Goal: Browse casually: Explore the website without a specific task or goal

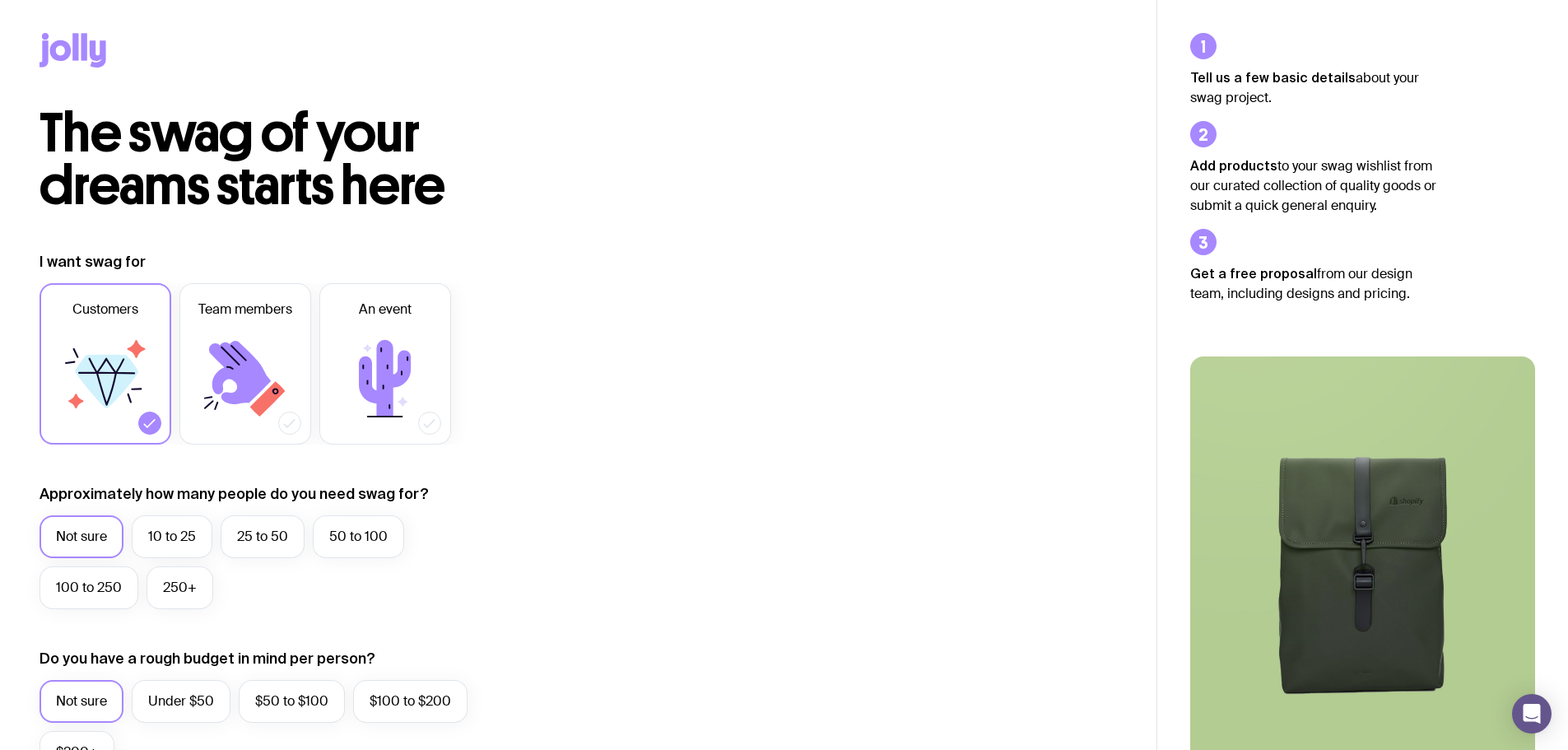
click at [87, 45] on icon at bounding box center [84, 46] width 6 height 27
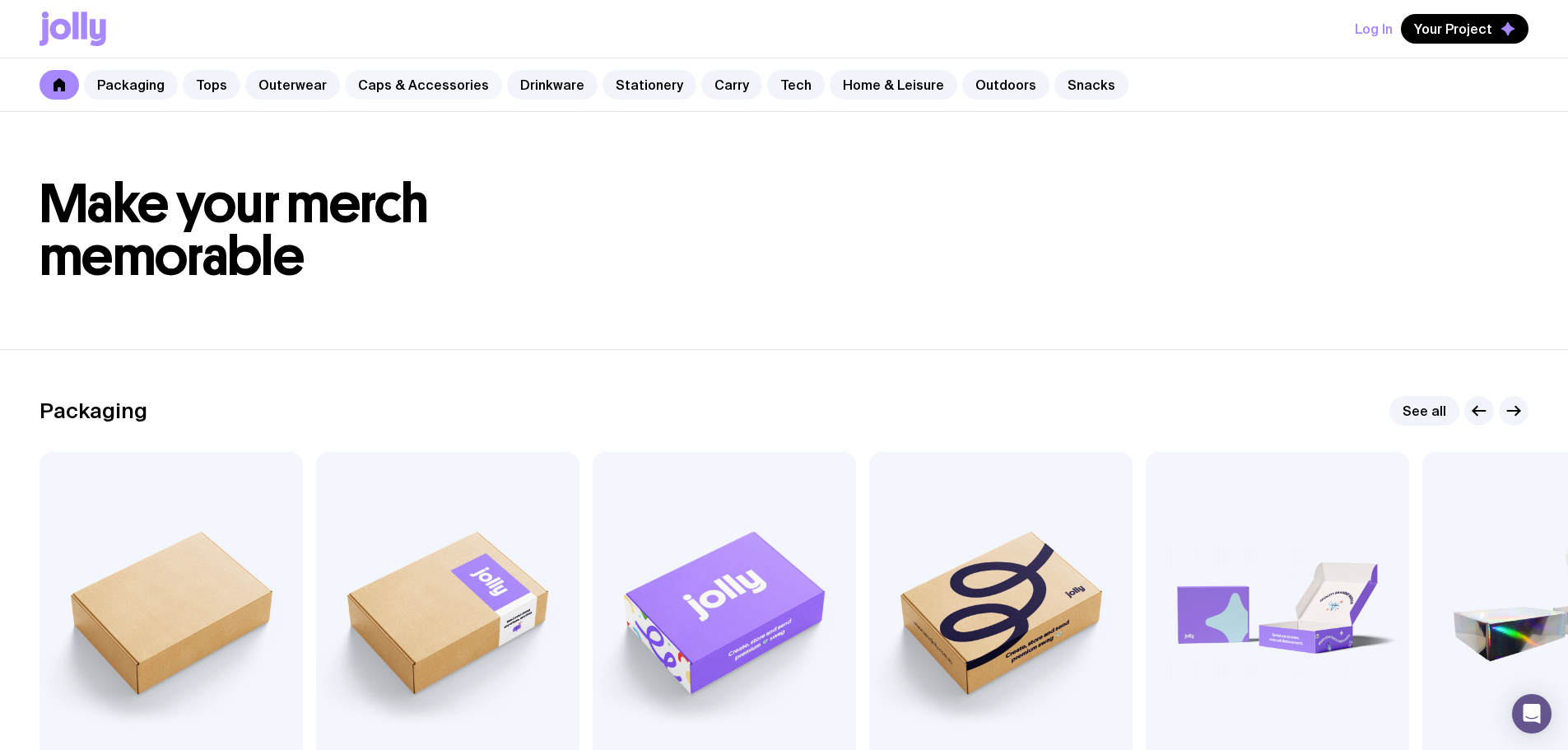
click at [439, 84] on link "Caps & Accessories" at bounding box center [423, 84] width 157 height 29
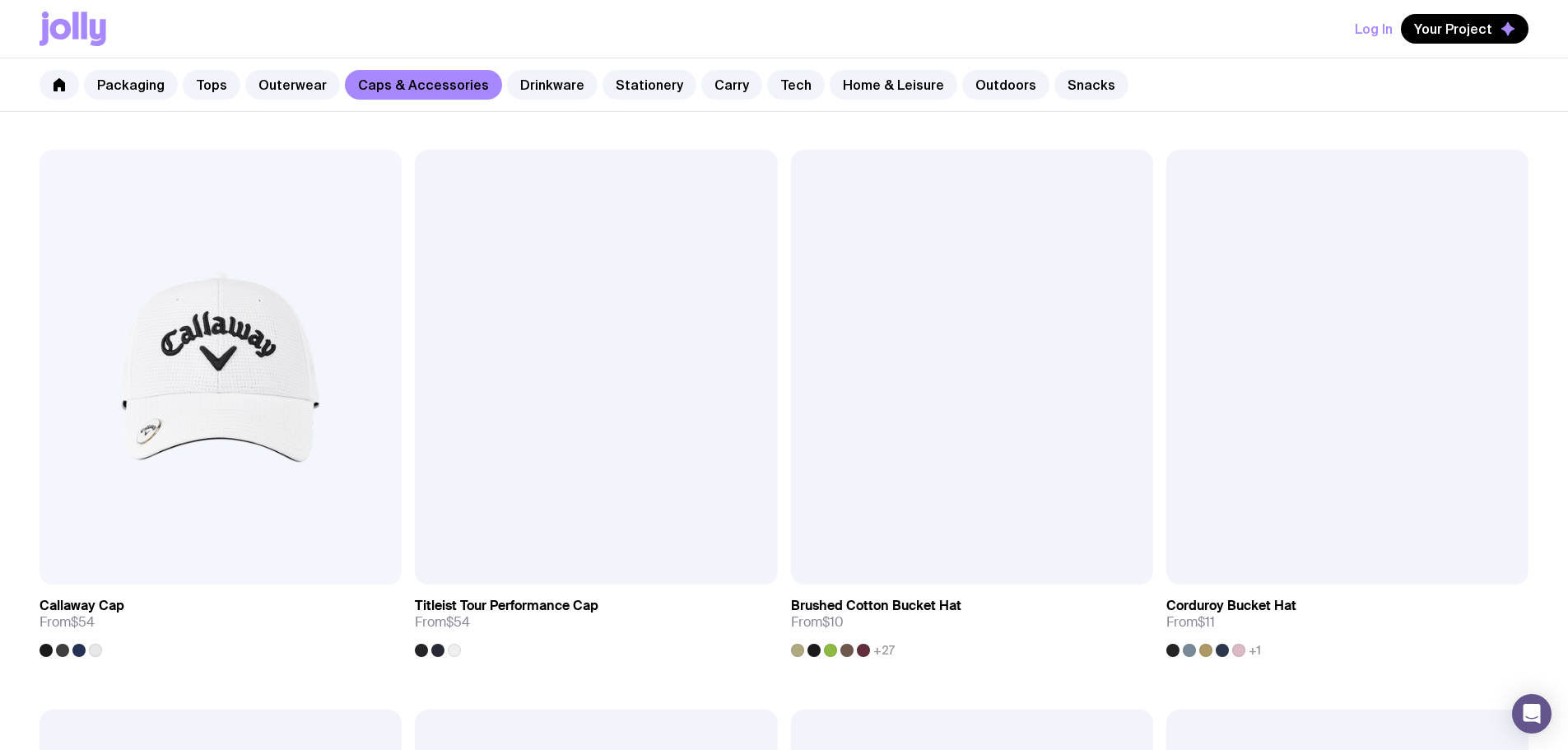
scroll to position [1545, 0]
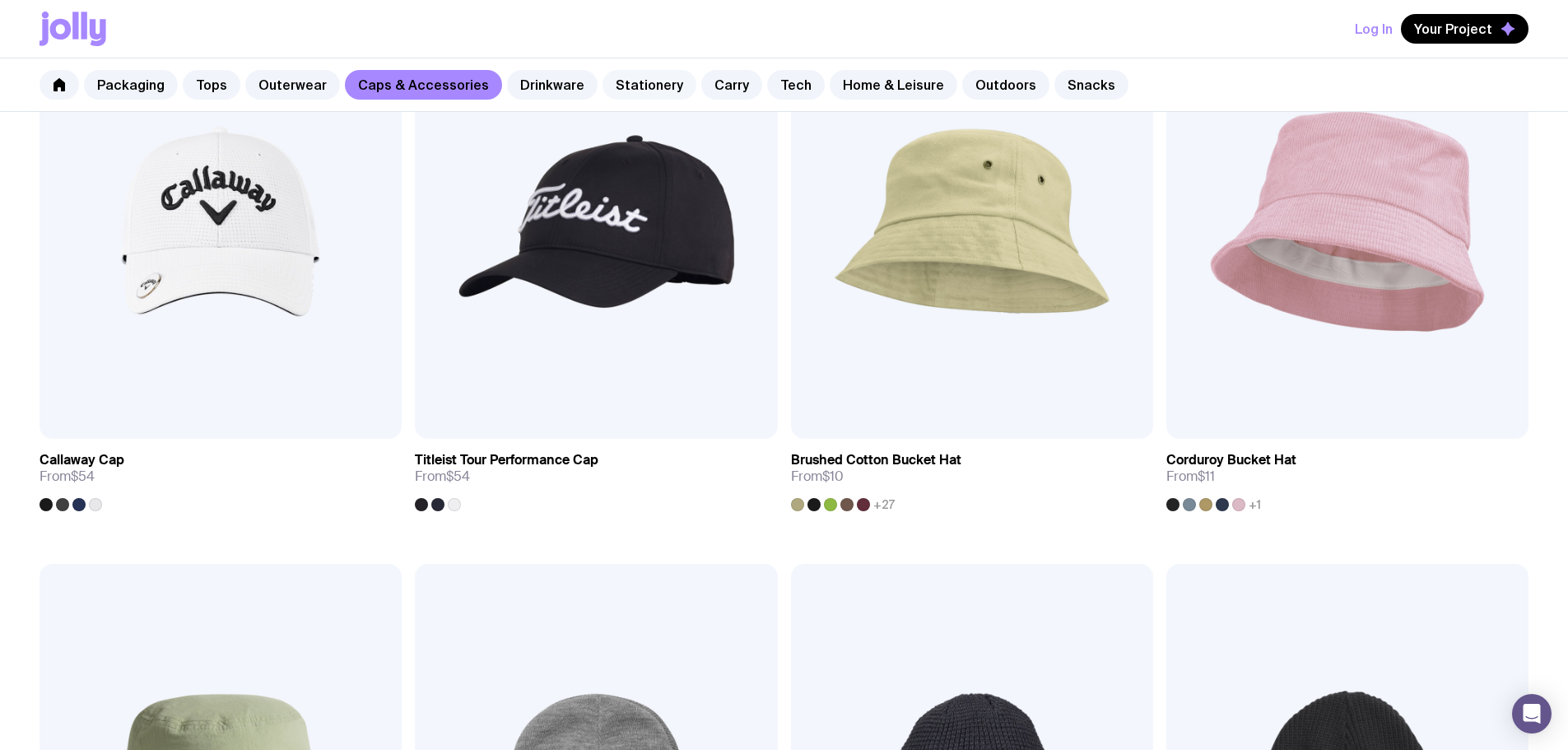
click at [617, 77] on link "Stationery" at bounding box center [649, 84] width 94 height 29
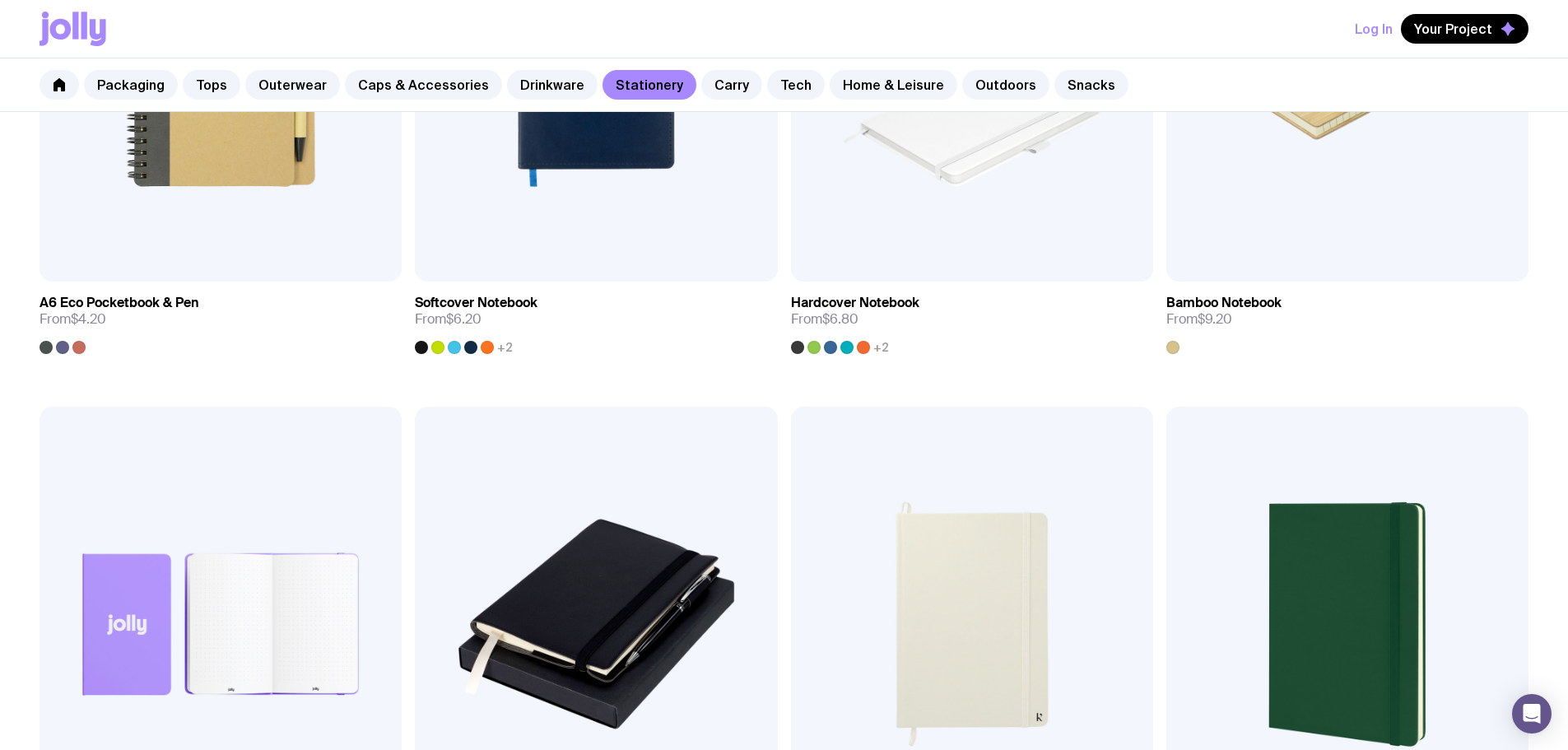
scroll to position [1729, 0]
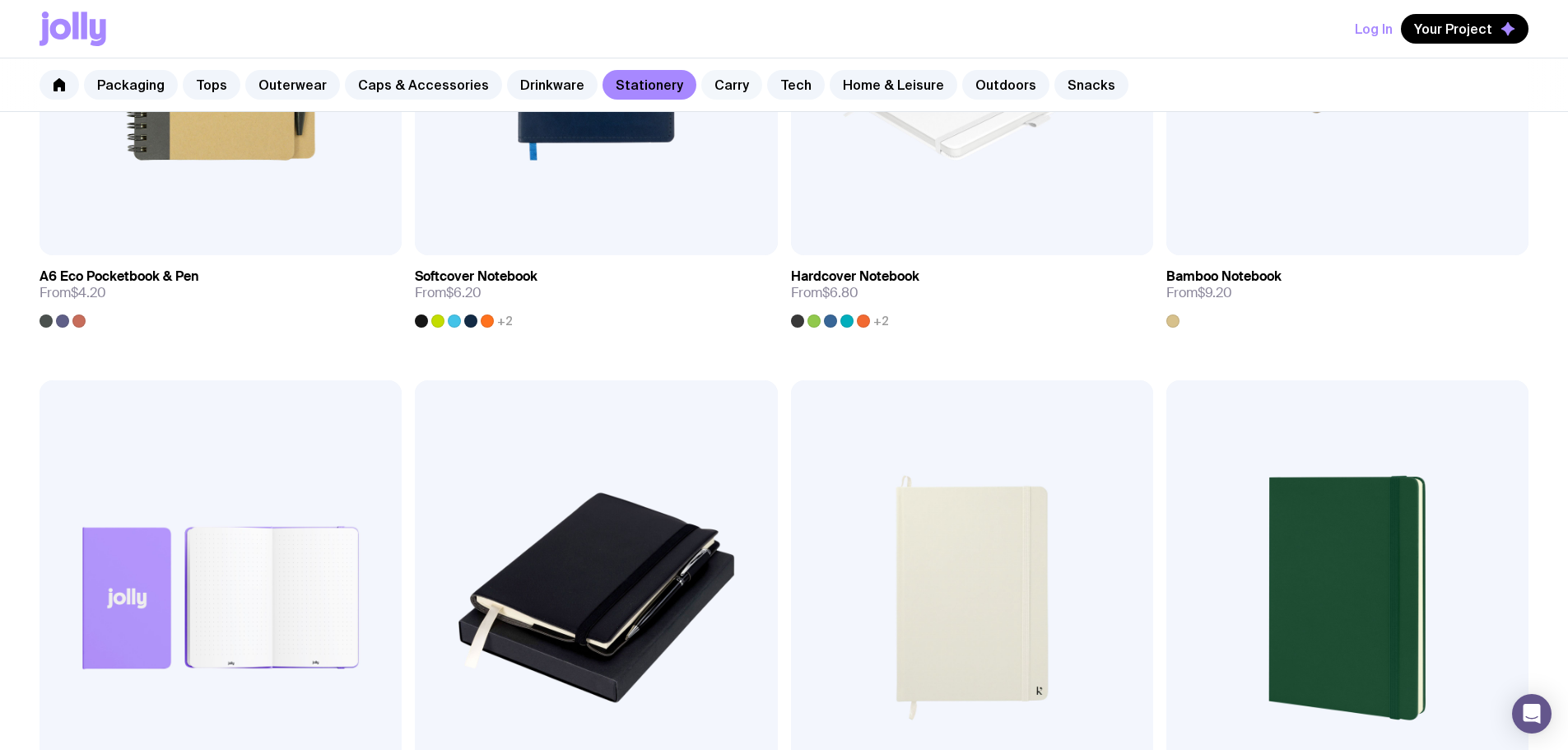
click at [708, 86] on link "Carry" at bounding box center [731, 84] width 61 height 29
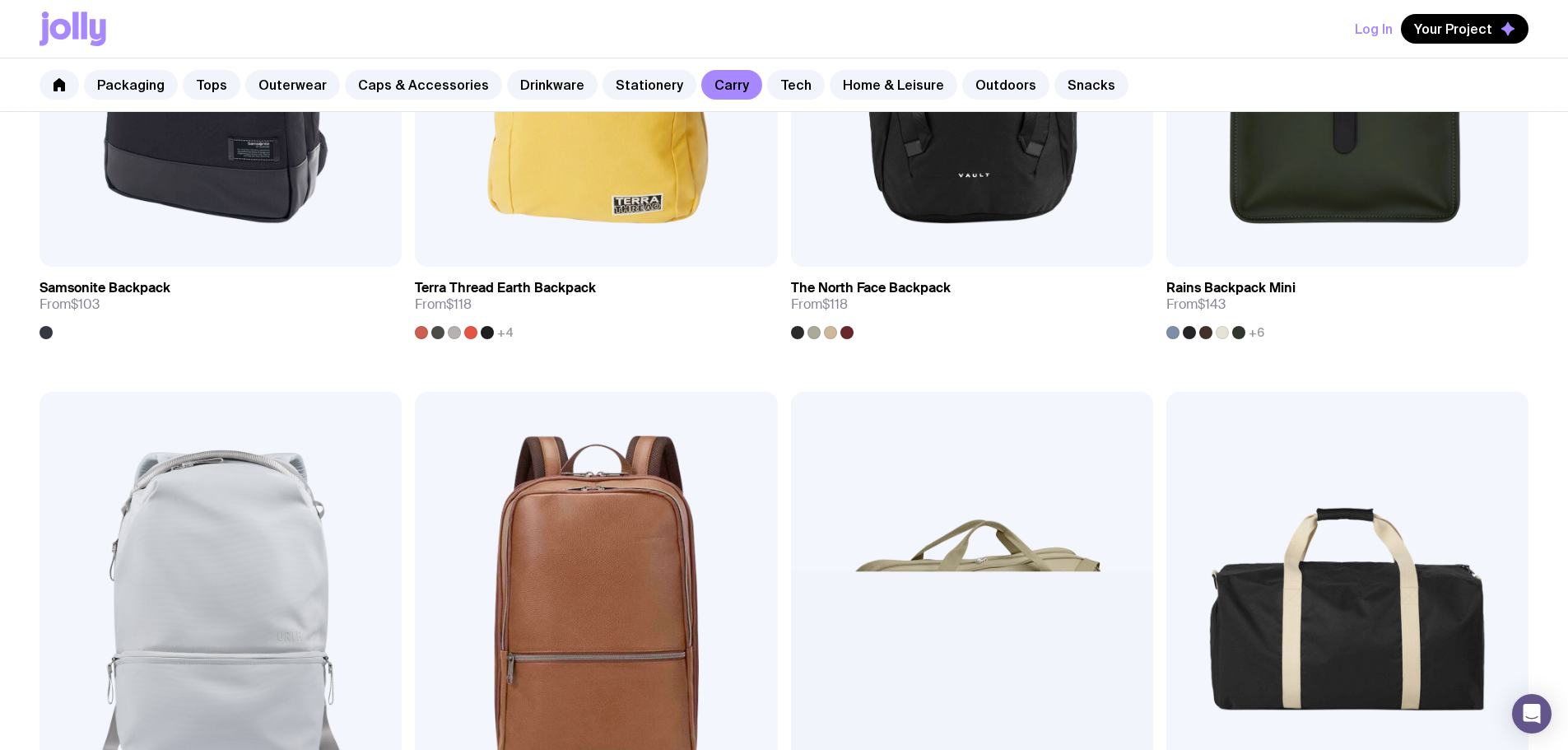
scroll to position [2304, 0]
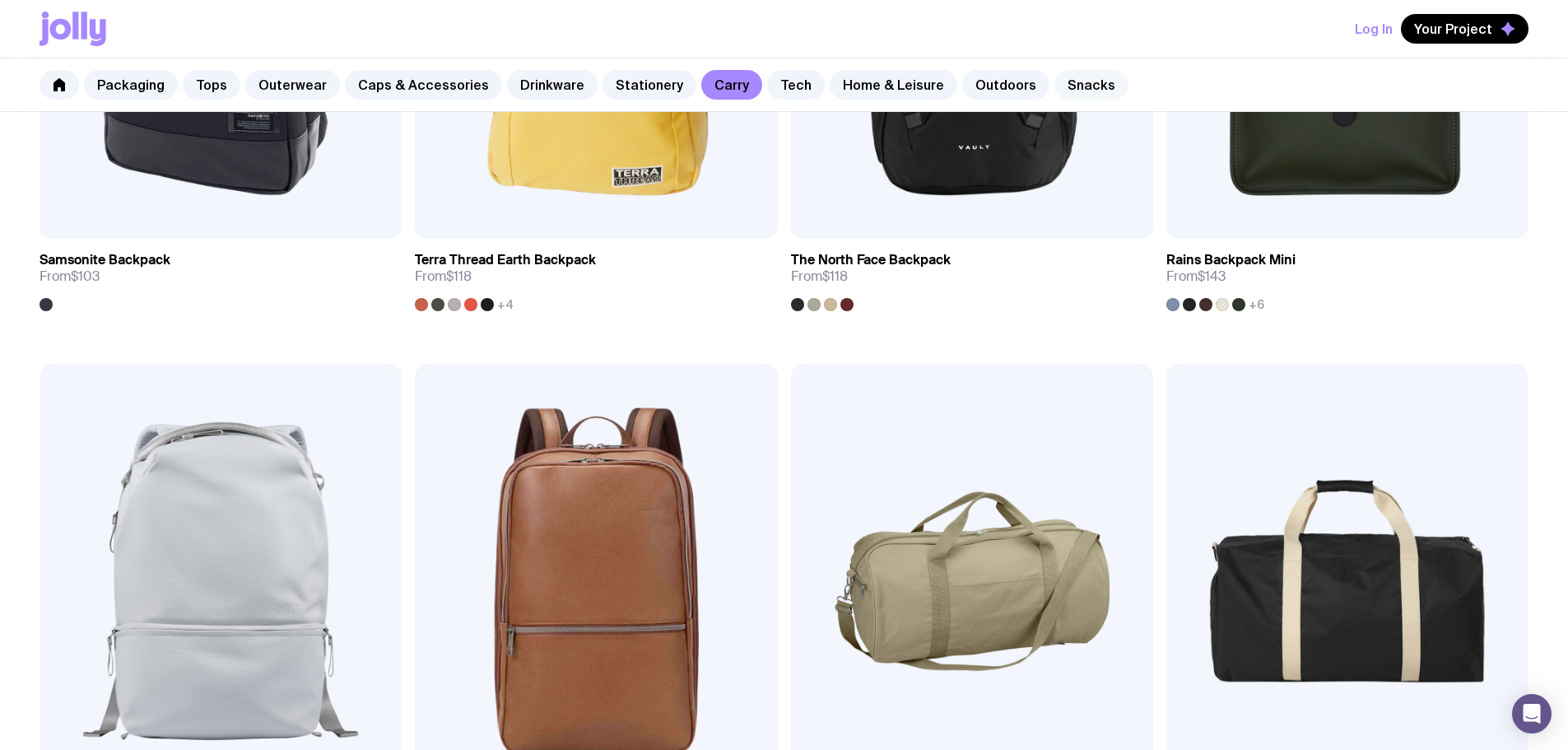
click at [1073, 74] on link "Snacks" at bounding box center [1091, 84] width 74 height 29
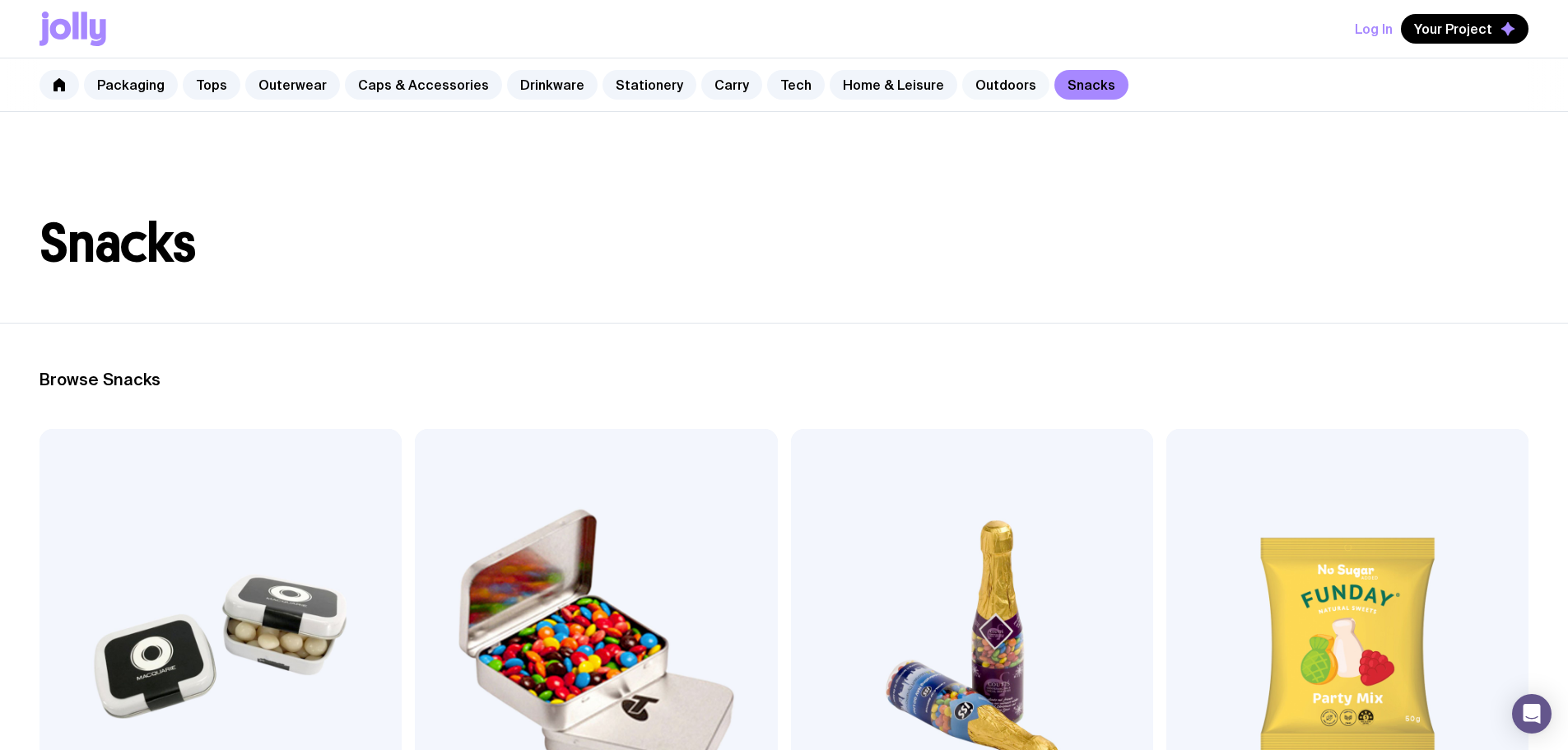
click at [980, 83] on link "Outdoors" at bounding box center [1006, 84] width 88 height 29
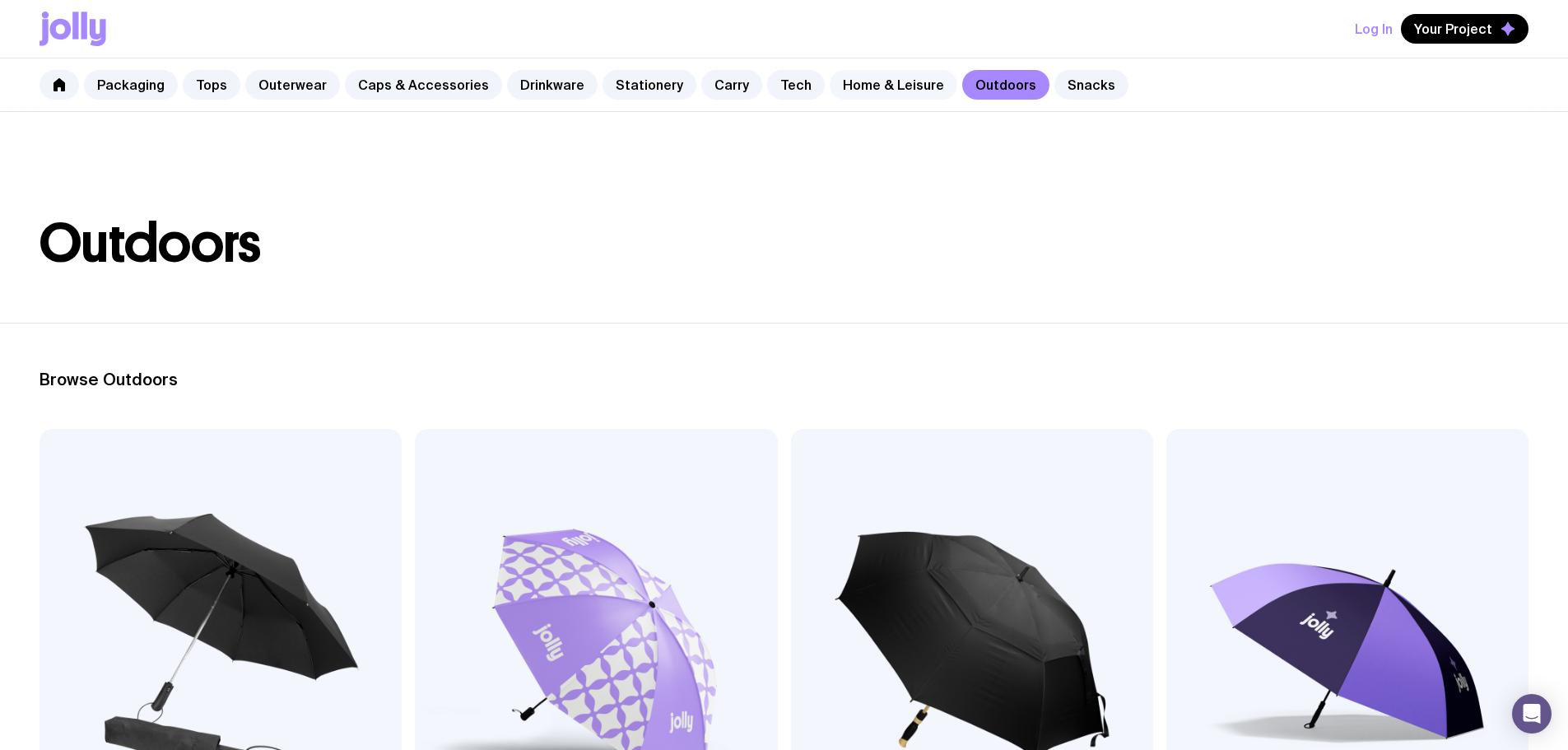
click at [871, 84] on link "Home & Leisure" at bounding box center [894, 84] width 127 height 29
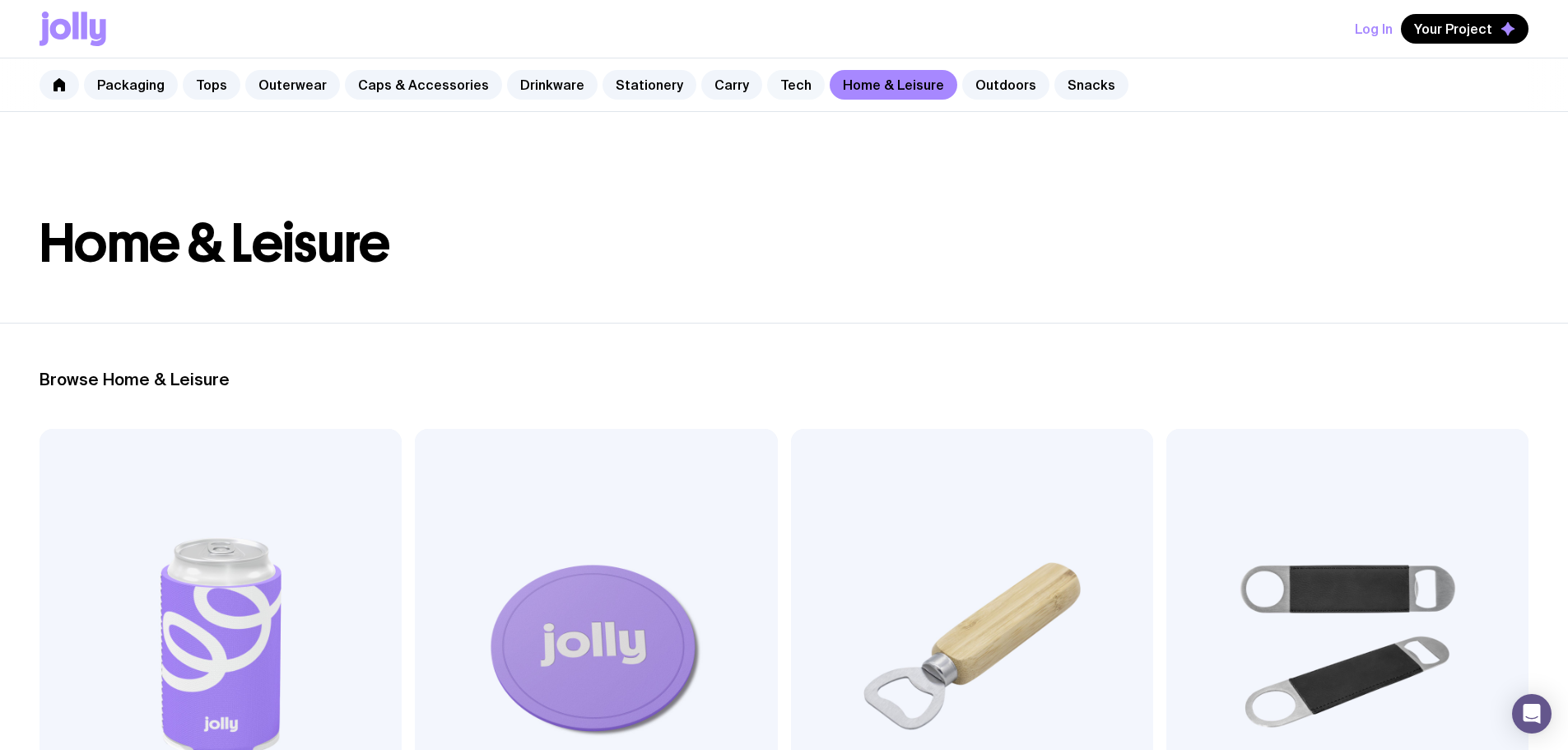
click at [771, 80] on link "Tech" at bounding box center [796, 84] width 58 height 29
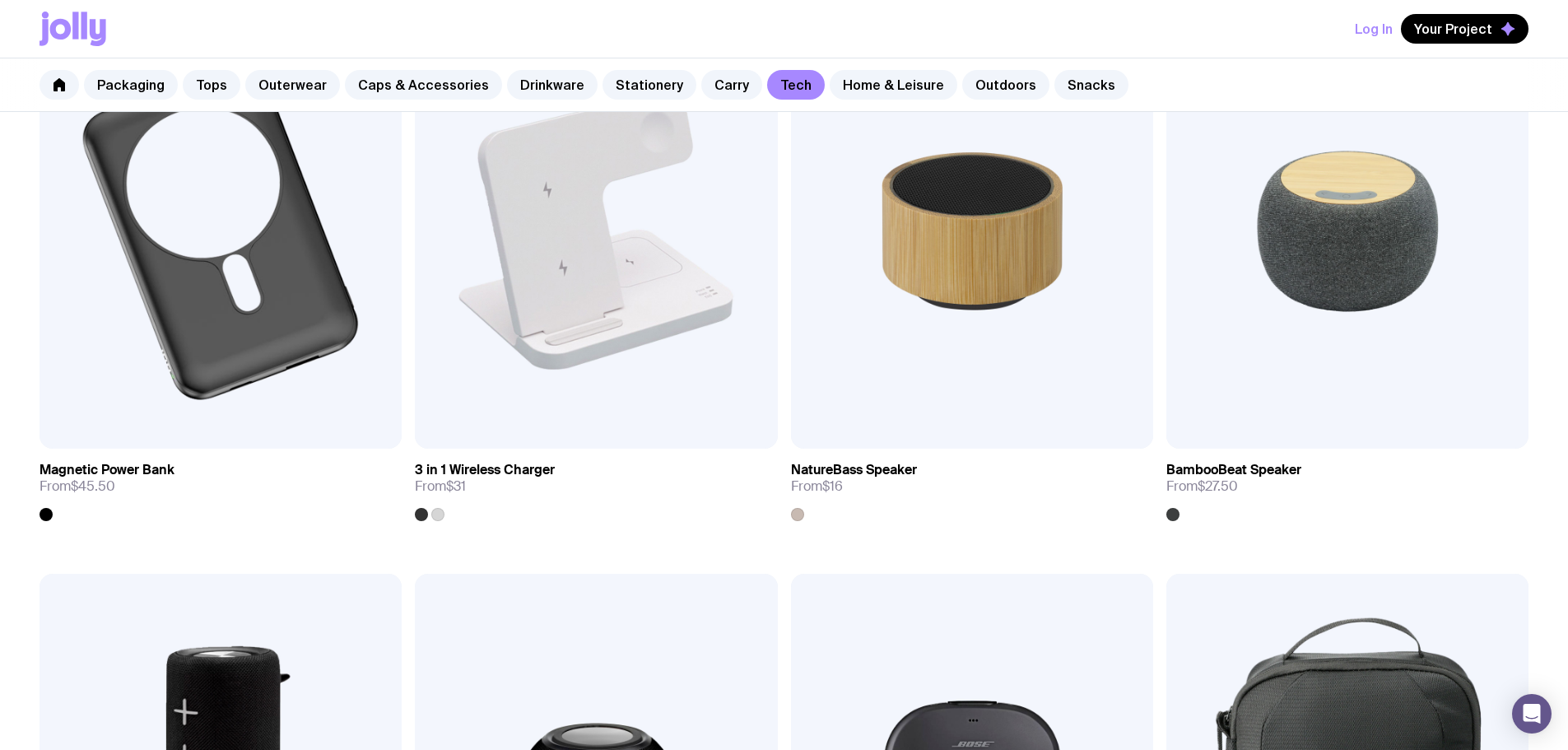
scroll to position [1729, 0]
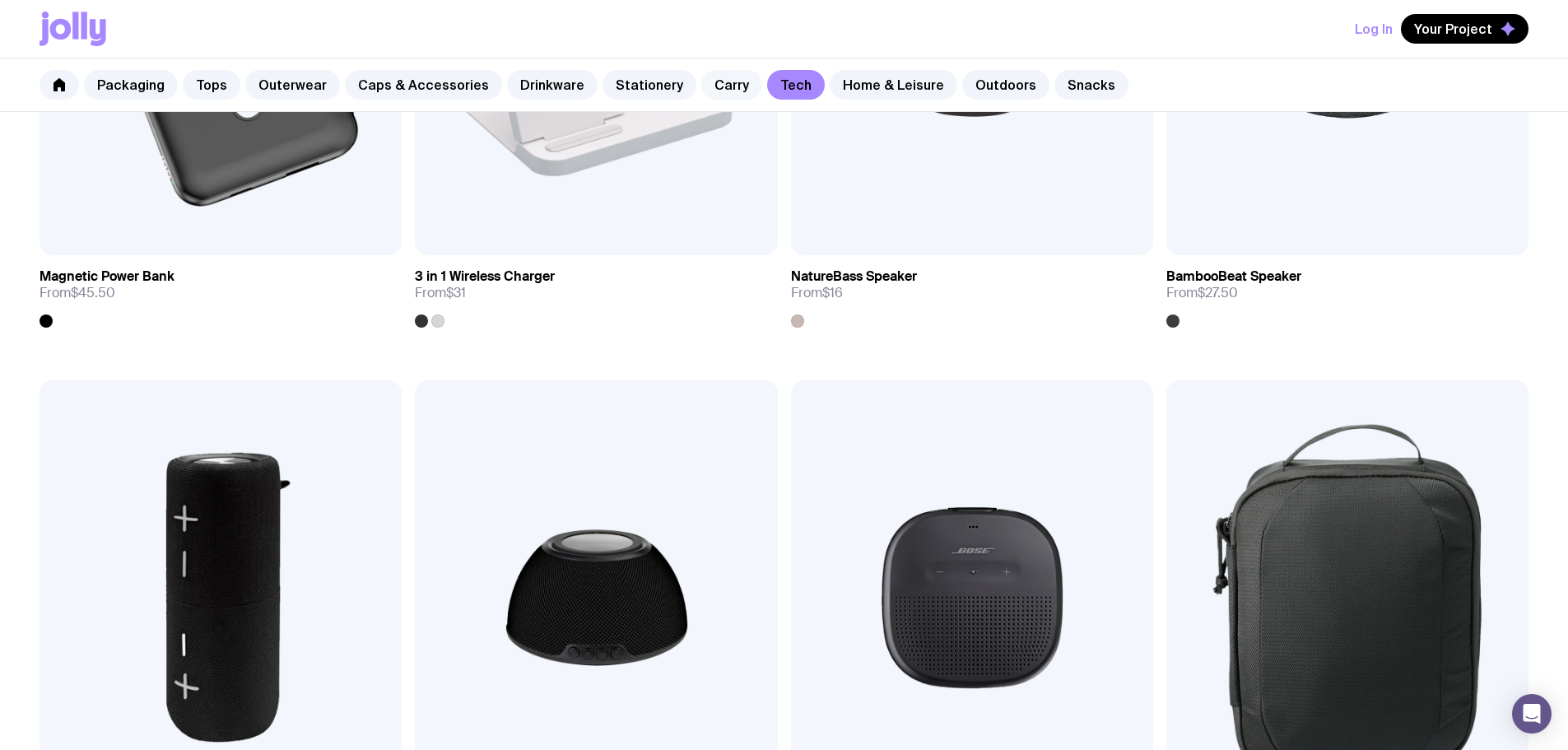
click at [705, 83] on link "Carry" at bounding box center [731, 84] width 61 height 29
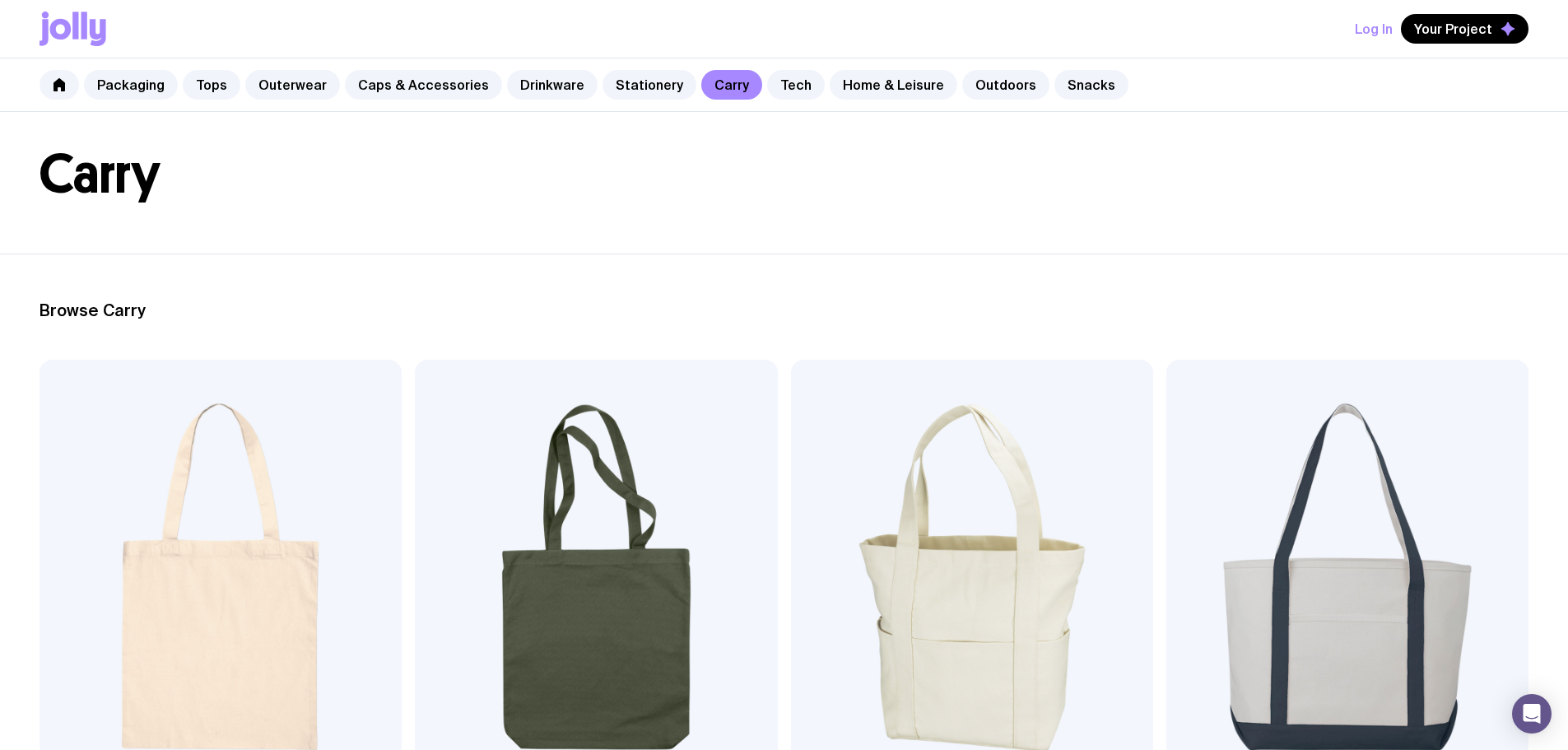
scroll to position [658, 0]
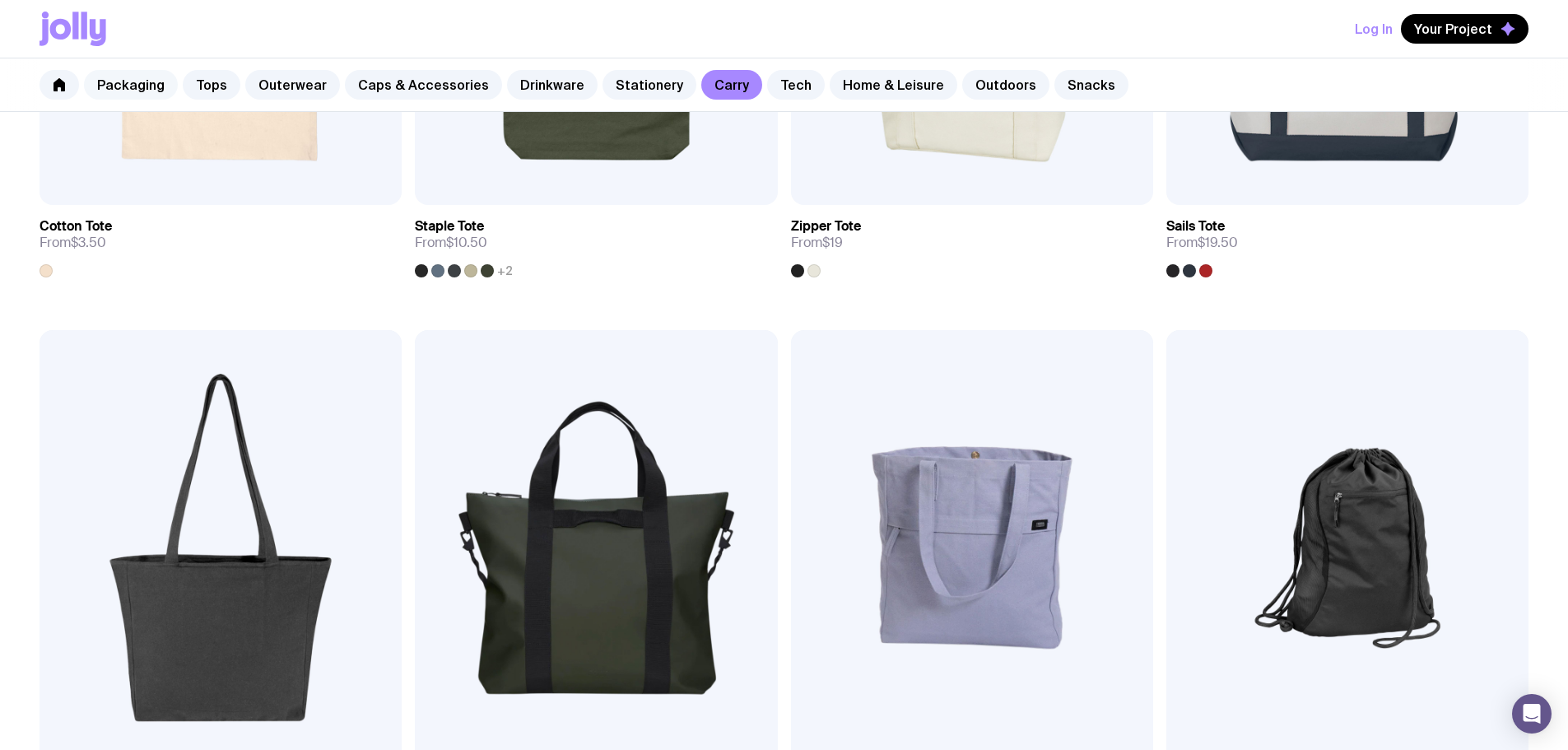
click at [113, 84] on link "Packaging" at bounding box center [131, 84] width 94 height 29
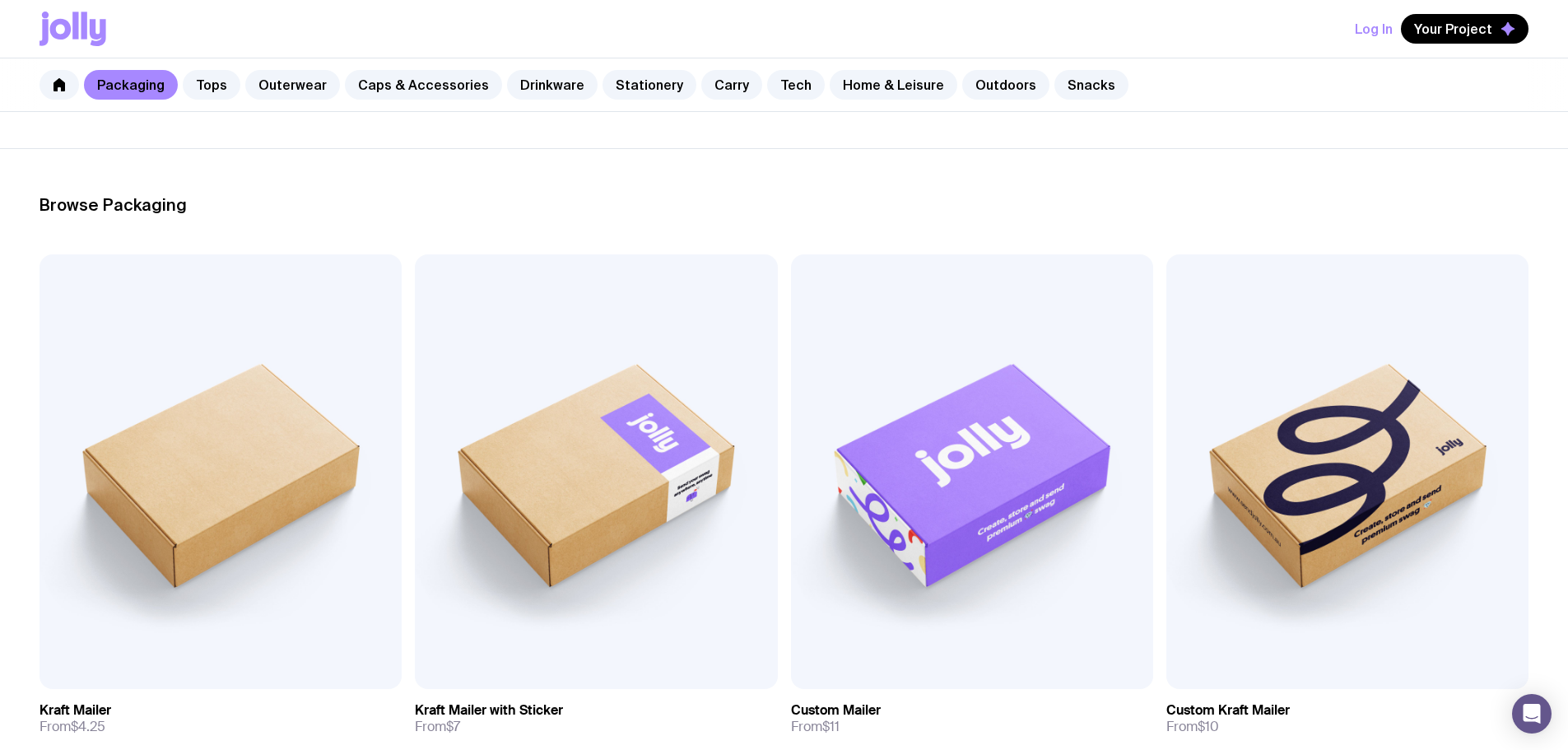
scroll to position [494, 0]
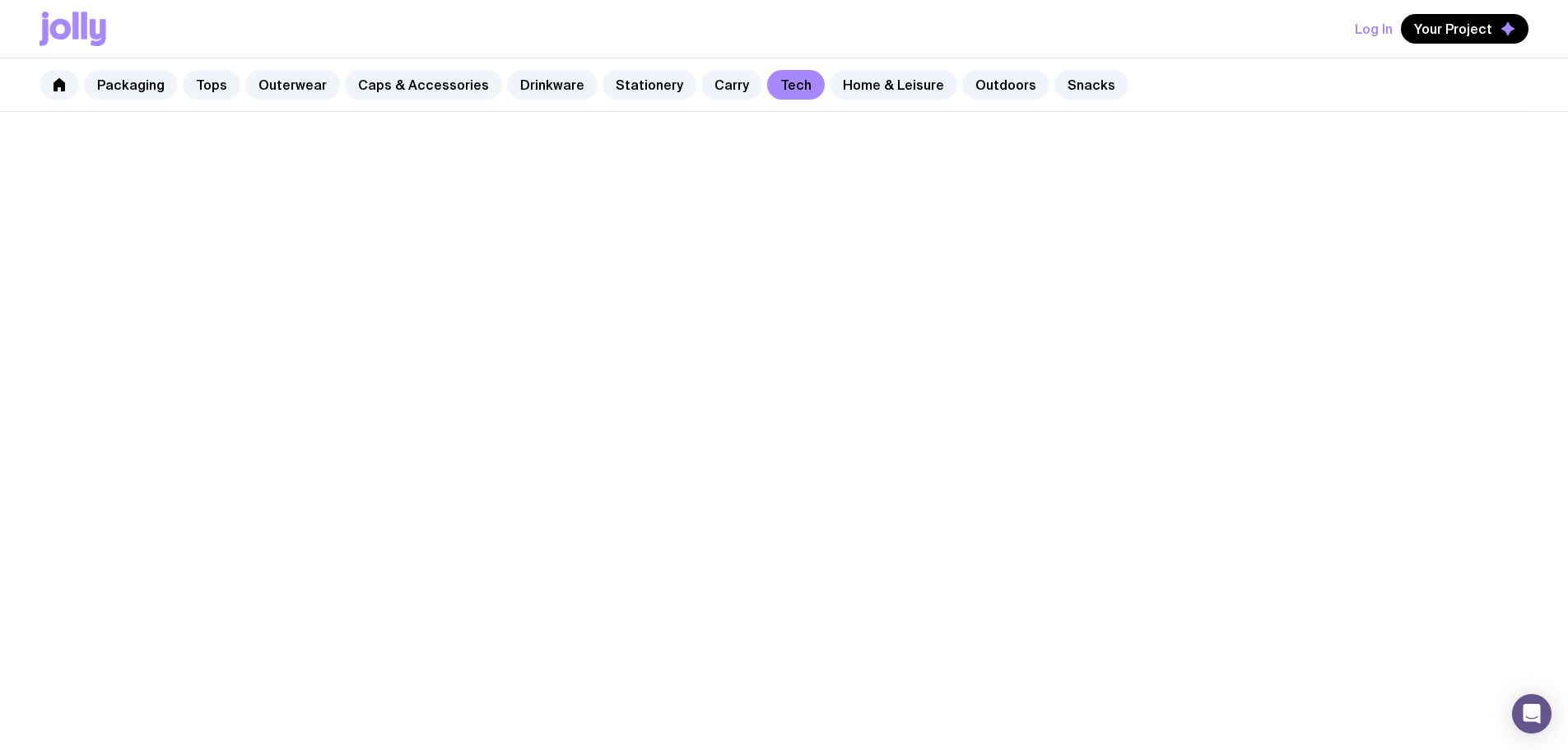
scroll to position [1729, 0]
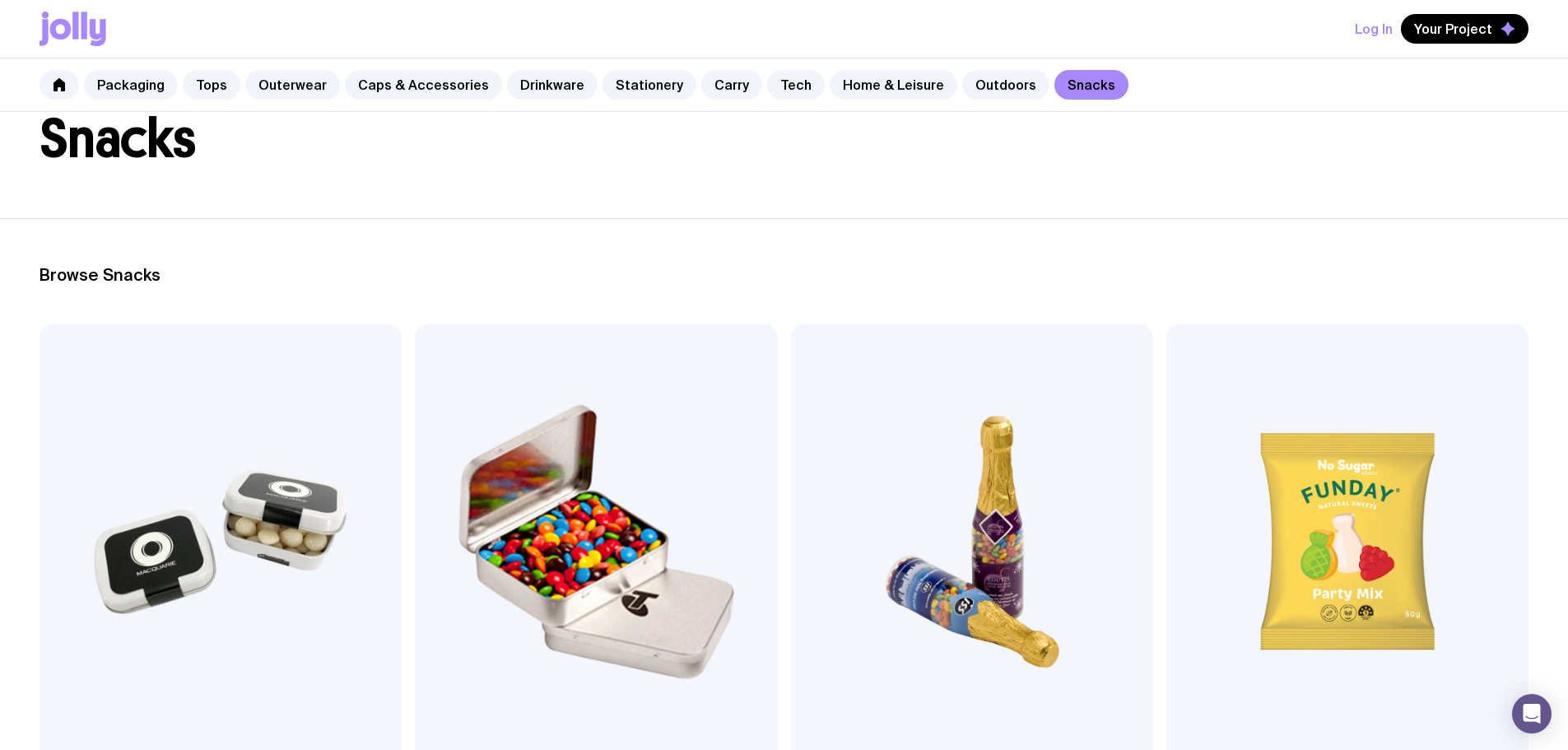
scroll to position [494, 0]
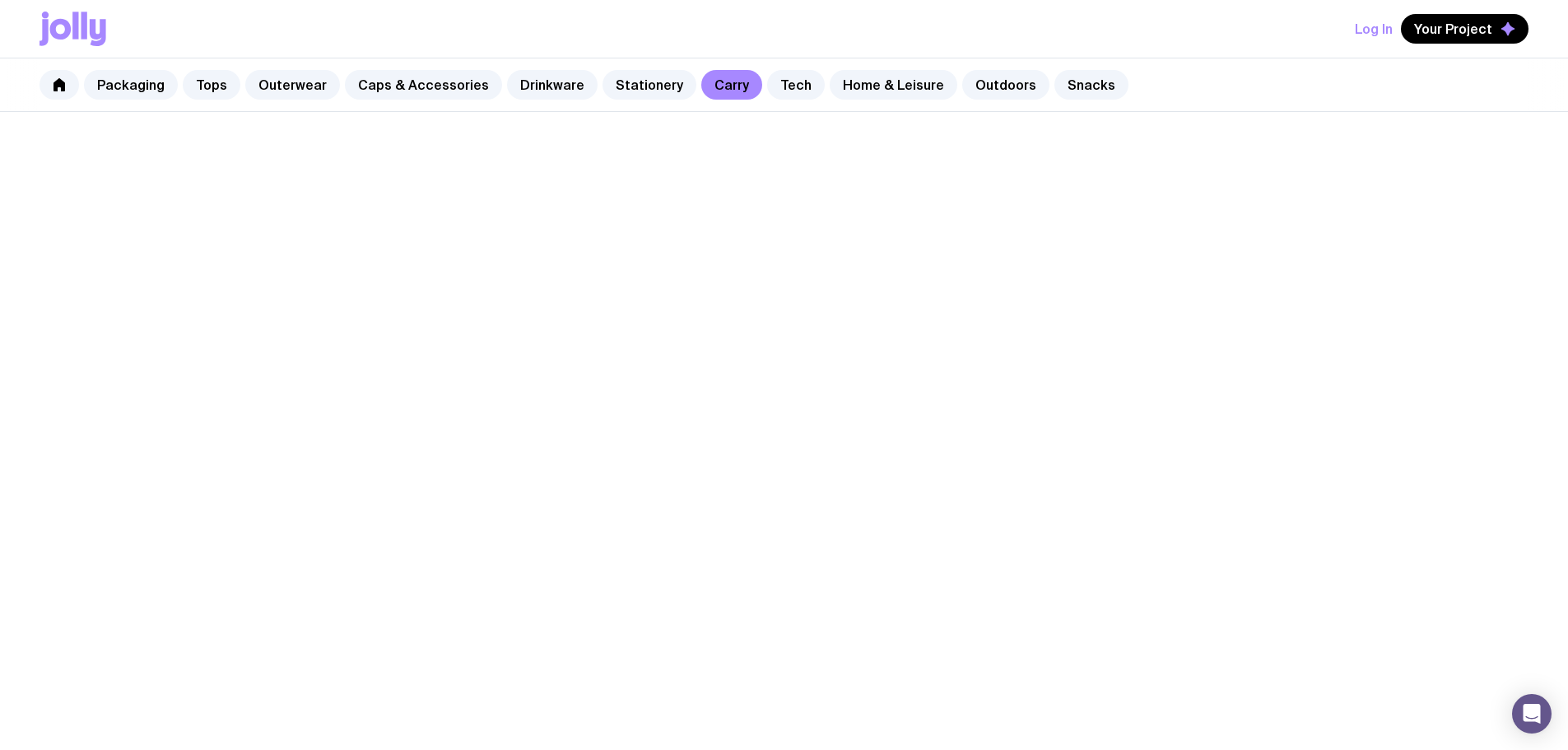
scroll to position [729, 0]
